Goal: Find specific page/section: Find specific page/section

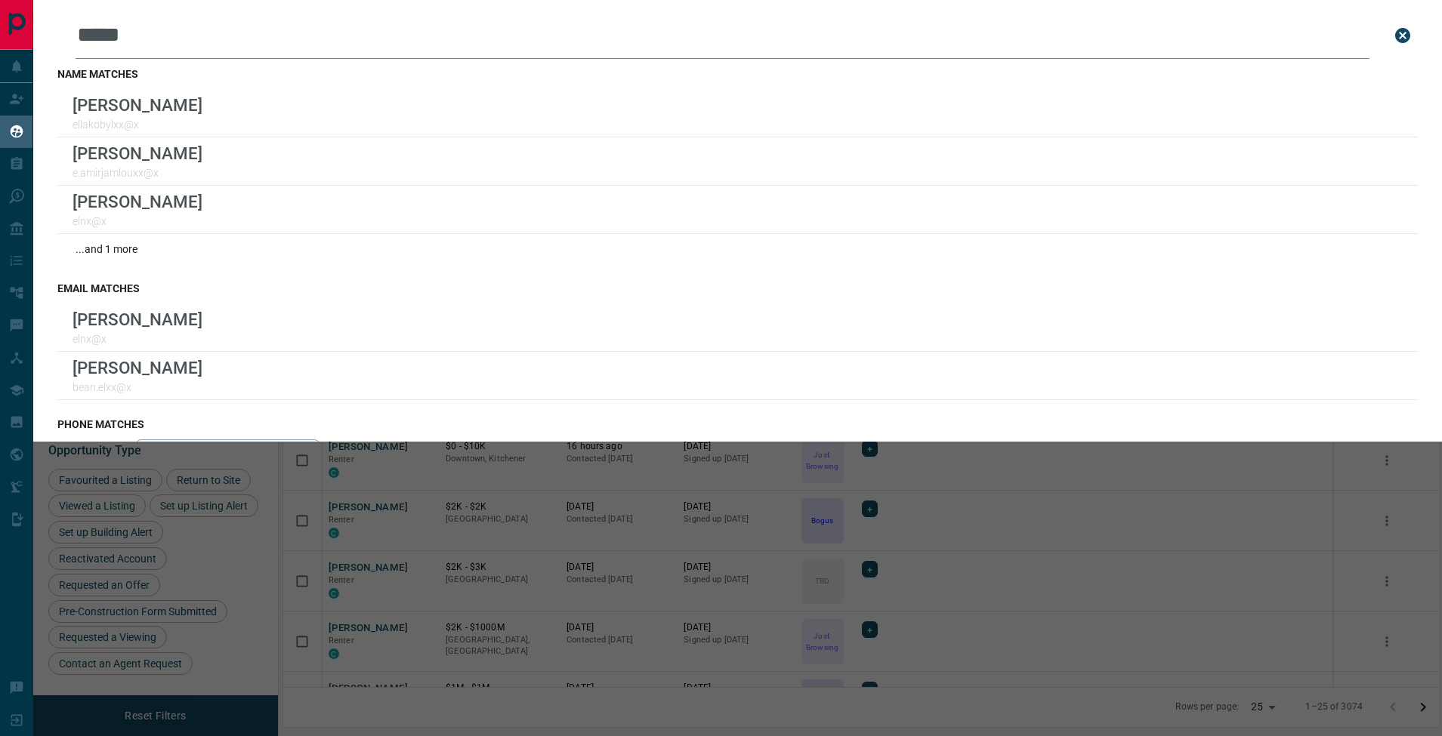
scroll to position [590, 1145]
click at [1396, 29] on icon "close search bar" at bounding box center [1402, 35] width 15 height 15
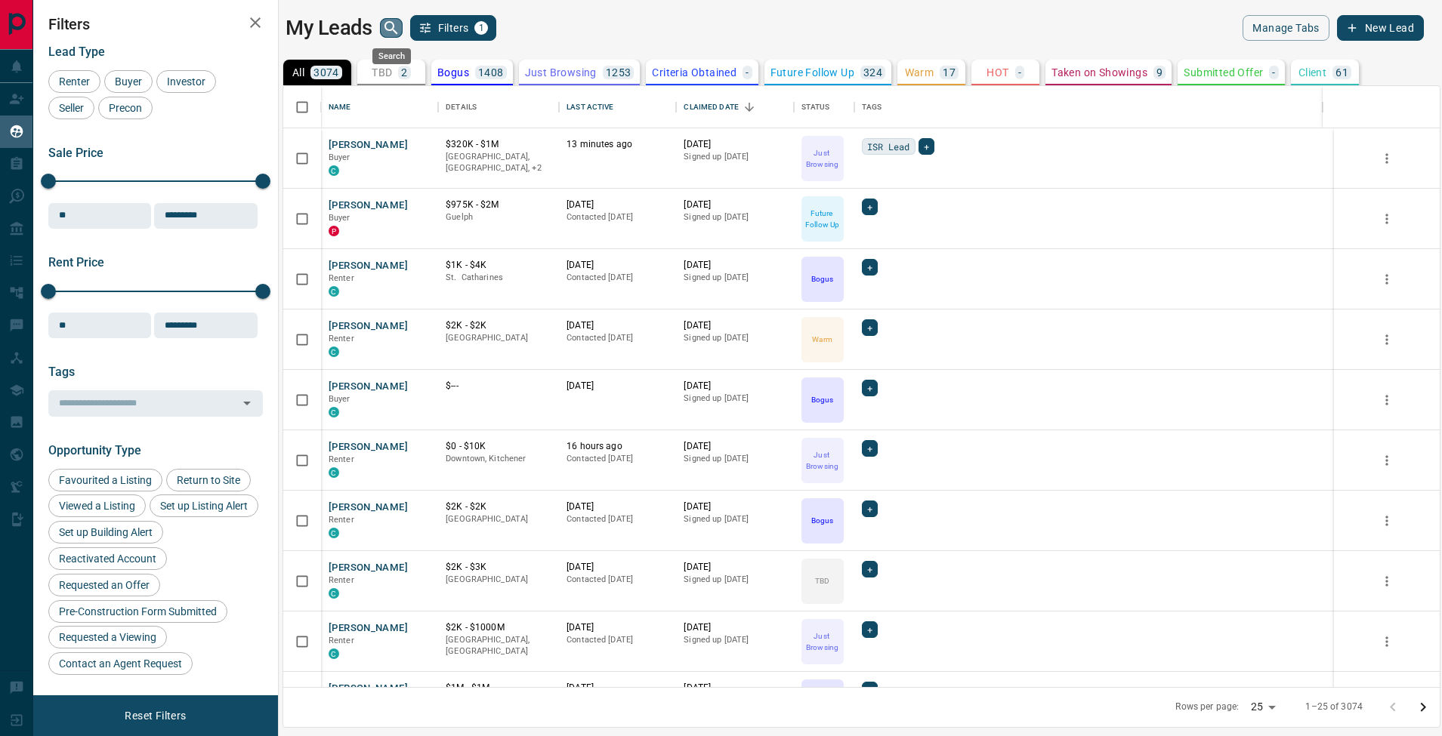
click at [381, 29] on button "search button" at bounding box center [391, 28] width 23 height 20
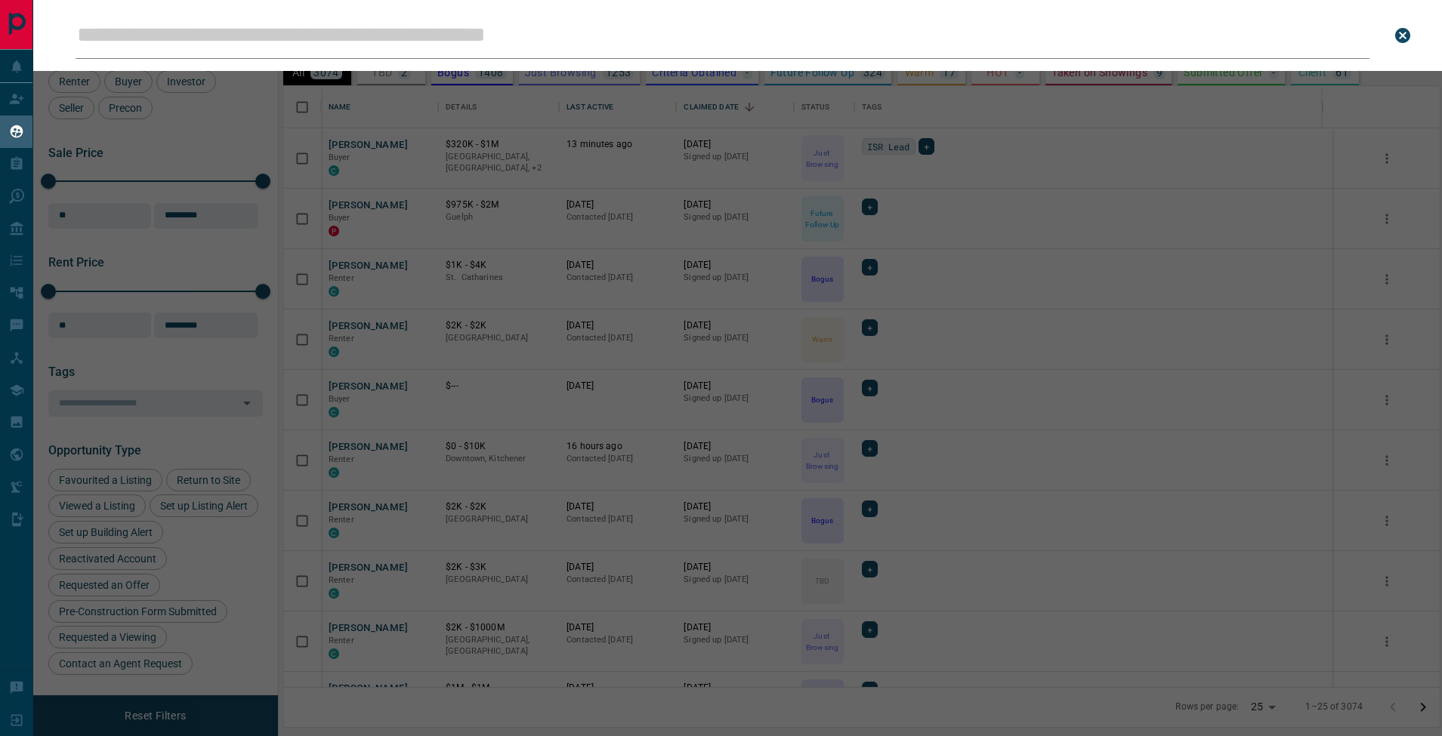
type input "**********"
